Goal: Find contact information: Find contact information

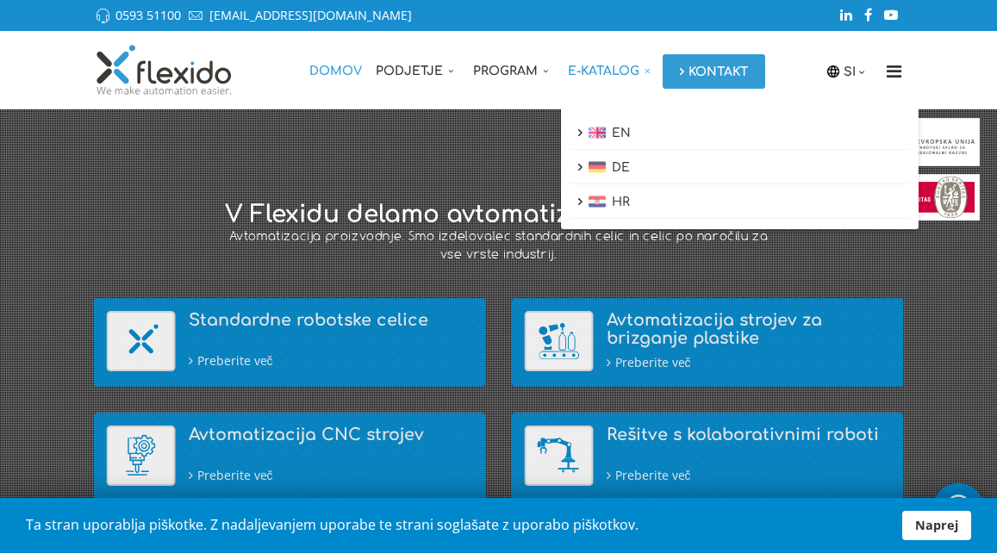
drag, startPoint x: 707, startPoint y: 60, endPoint x: 625, endPoint y: 71, distance: 83.4
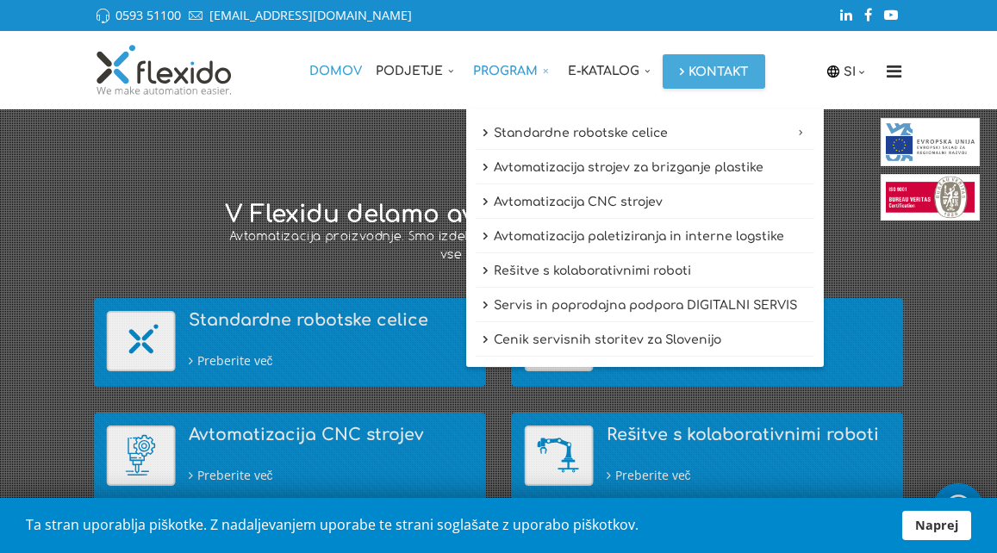
drag, startPoint x: 601, startPoint y: 72, endPoint x: 510, endPoint y: 72, distance: 90.5
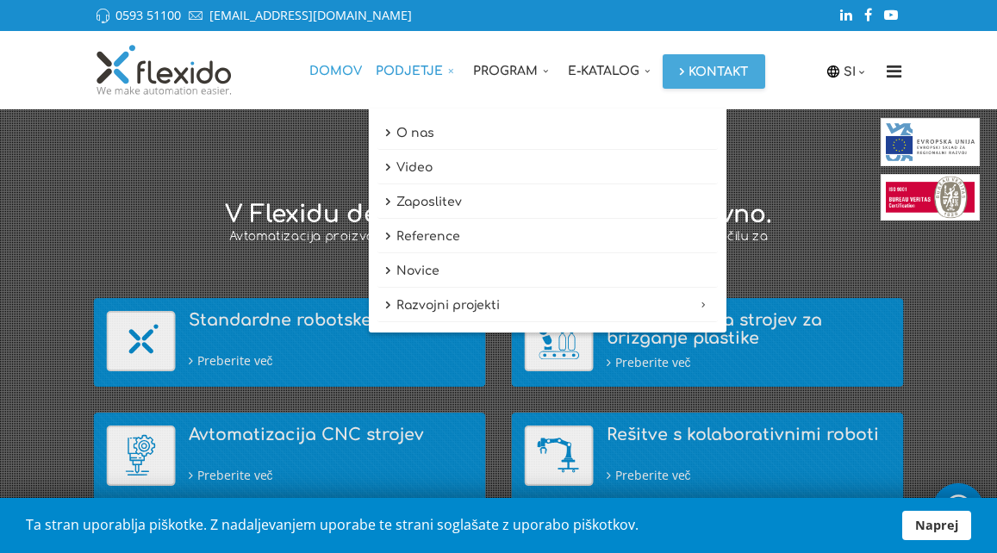
drag, startPoint x: 508, startPoint y: 72, endPoint x: 452, endPoint y: 73, distance: 56.9
